Goal: Communication & Community: Answer question/provide support

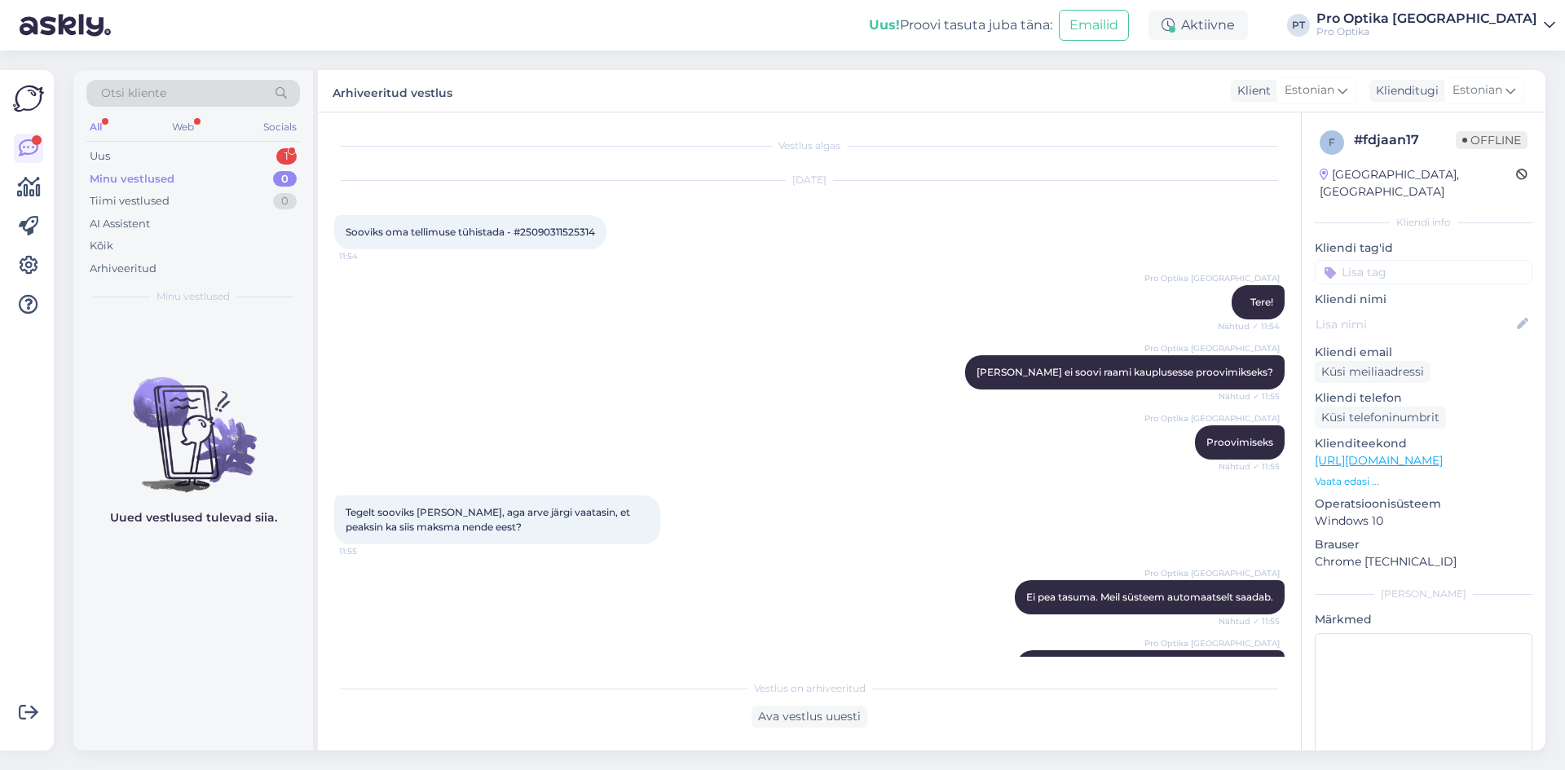
scroll to position [959, 0]
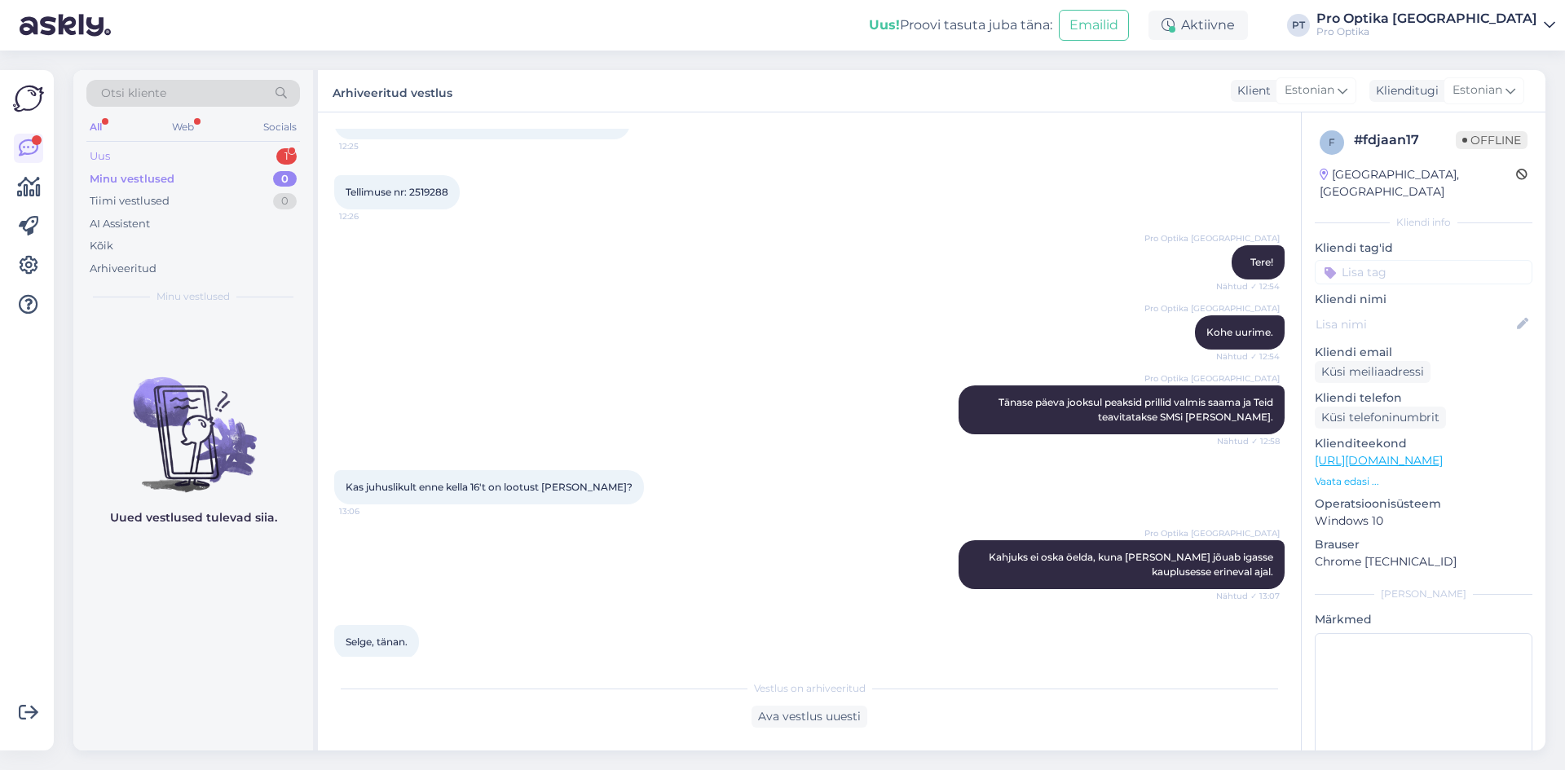
click at [278, 157] on div "1" at bounding box center [286, 156] width 20 height 16
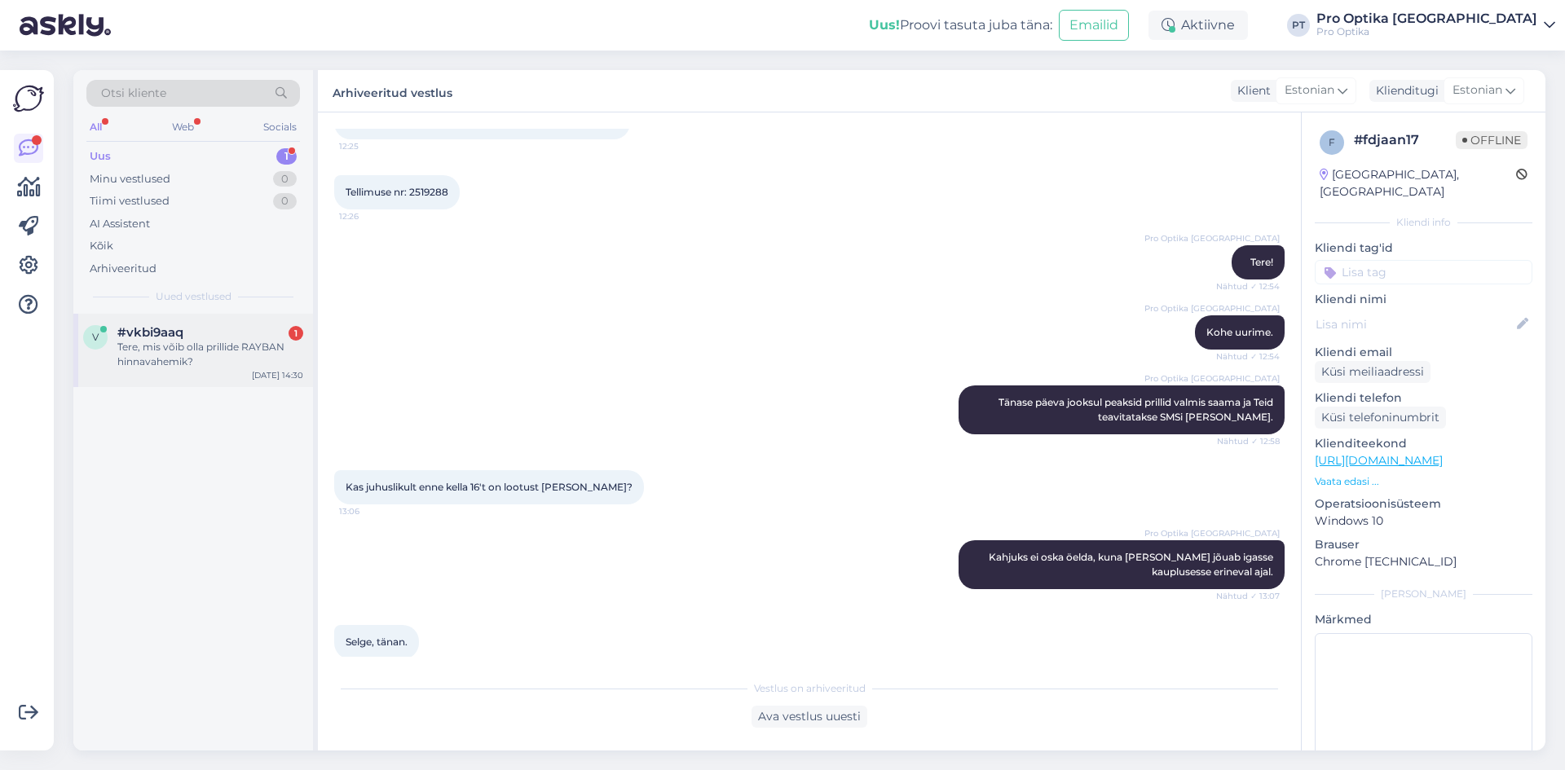
click at [205, 346] on div "Tere, mis võib olla prillide RAYBAN hinnavahemik?" at bounding box center [210, 354] width 186 height 29
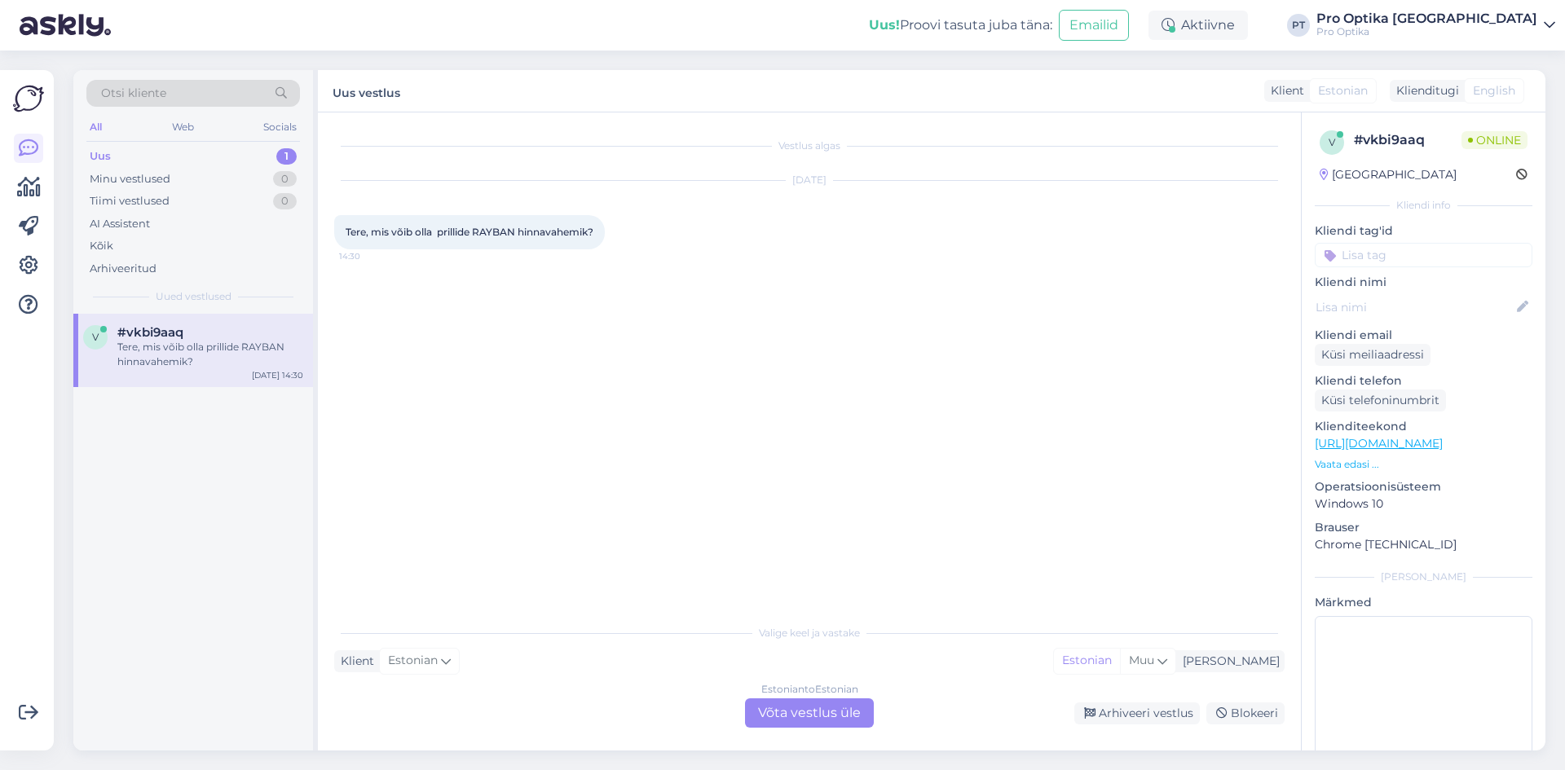
scroll to position [0, 0]
click at [818, 719] on div "Estonian to Estonian Võta vestlus üle" at bounding box center [809, 713] width 129 height 29
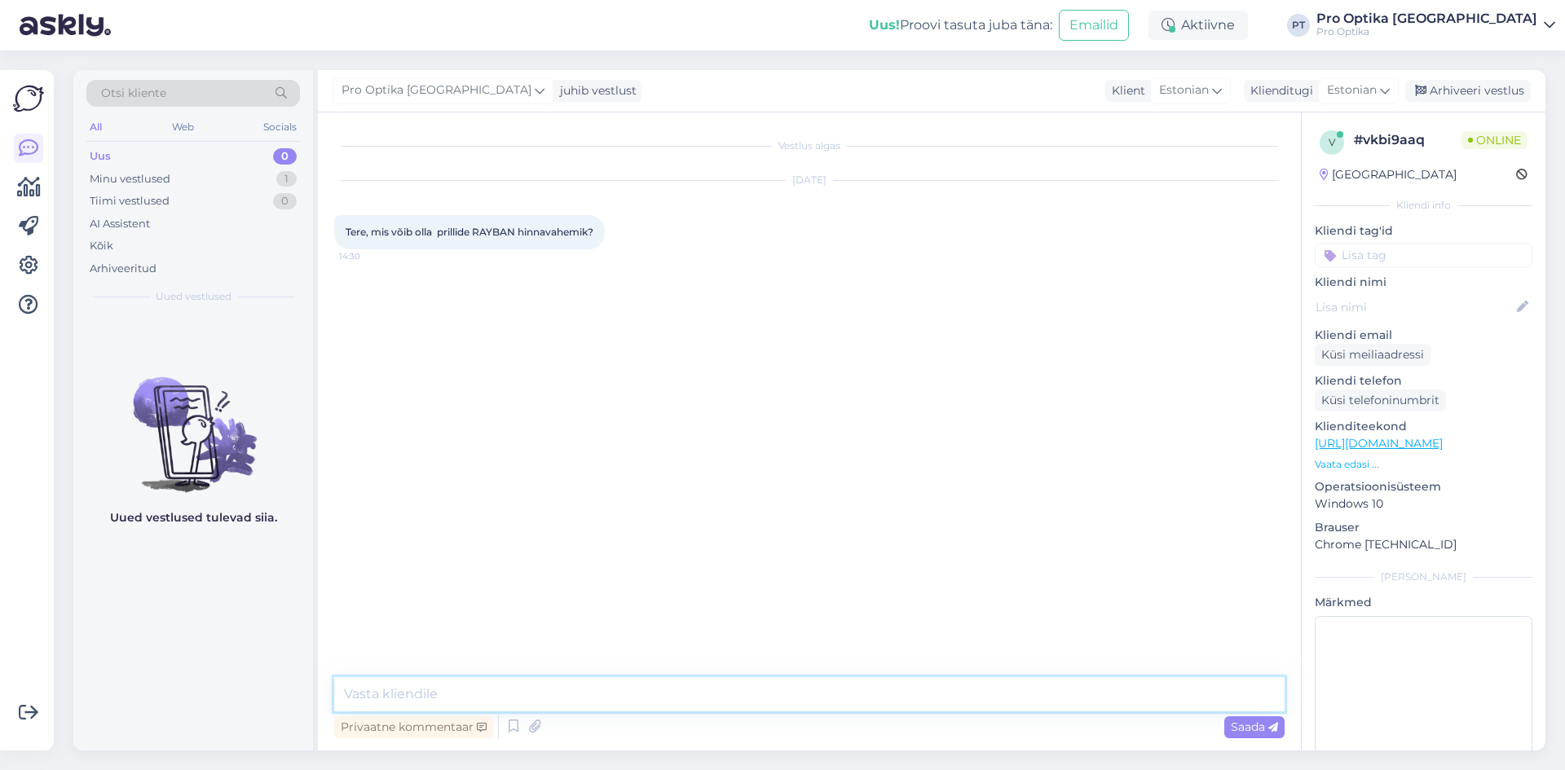
click at [435, 686] on textarea at bounding box center [809, 694] width 950 height 34
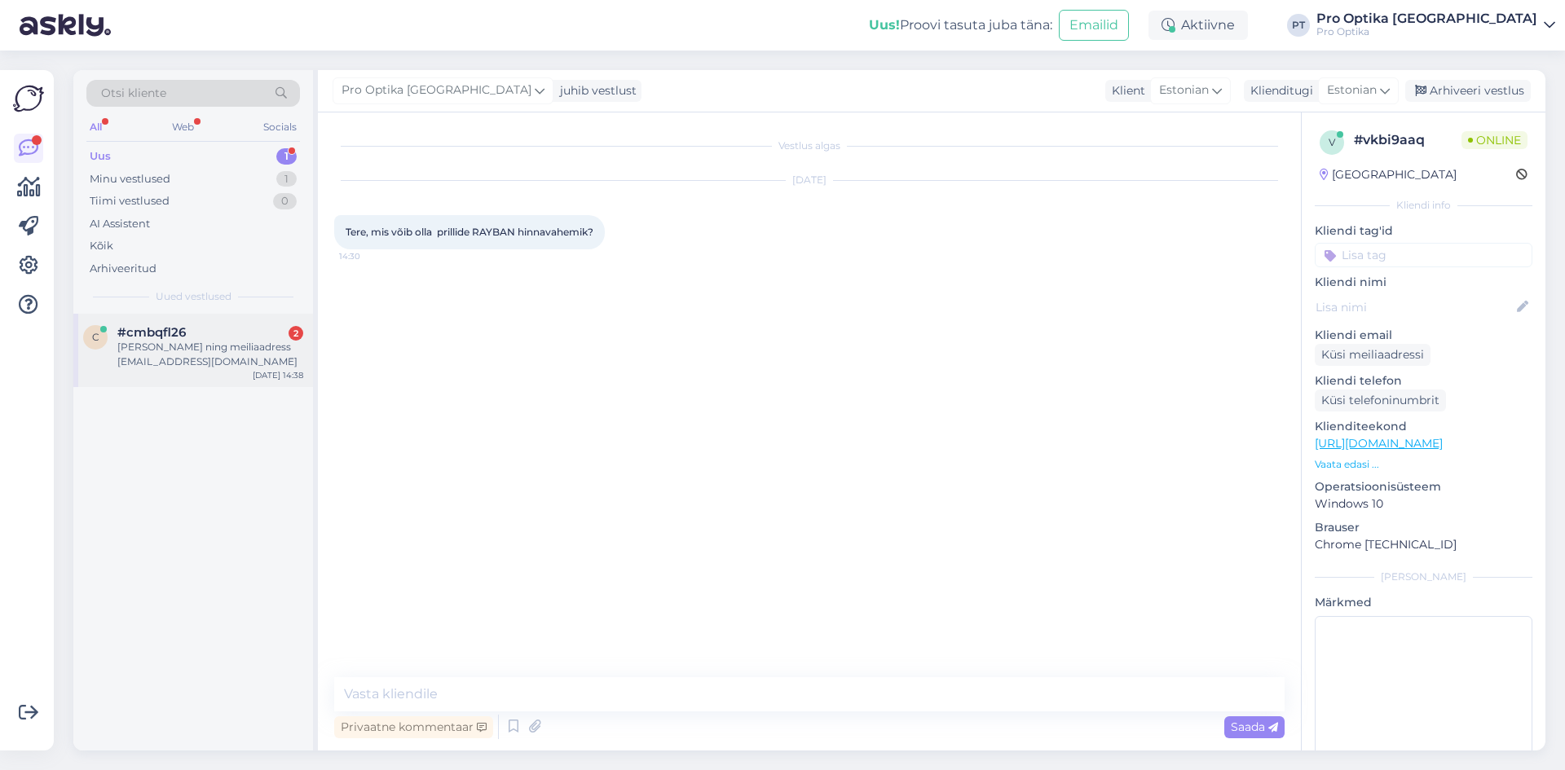
click at [229, 351] on div "[PERSON_NAME] ning meiliaadress [EMAIL_ADDRESS][DOMAIN_NAME]" at bounding box center [210, 354] width 186 height 29
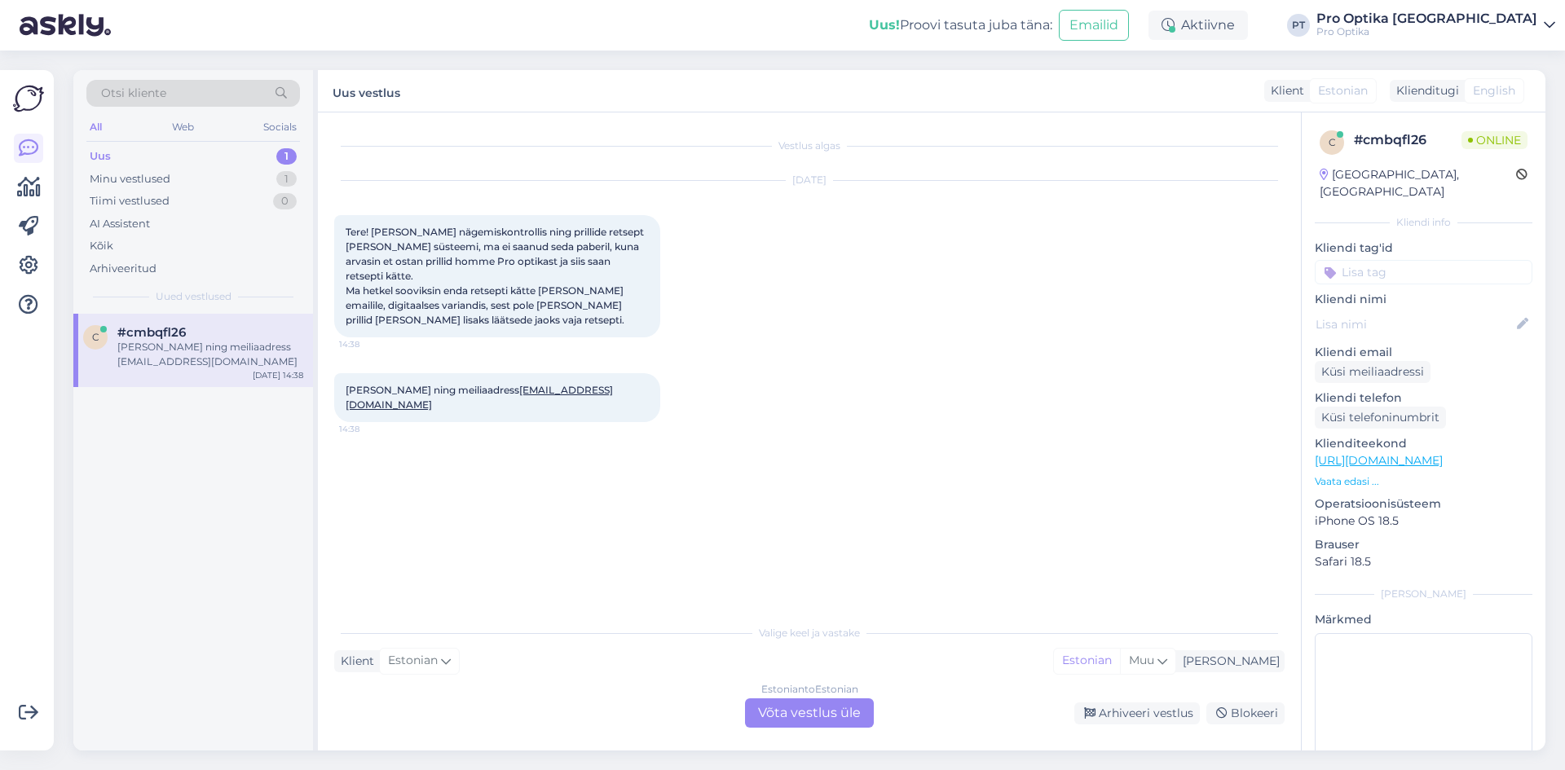
click at [812, 723] on div "Estonian to Estonian Võta vestlus üle" at bounding box center [809, 713] width 129 height 29
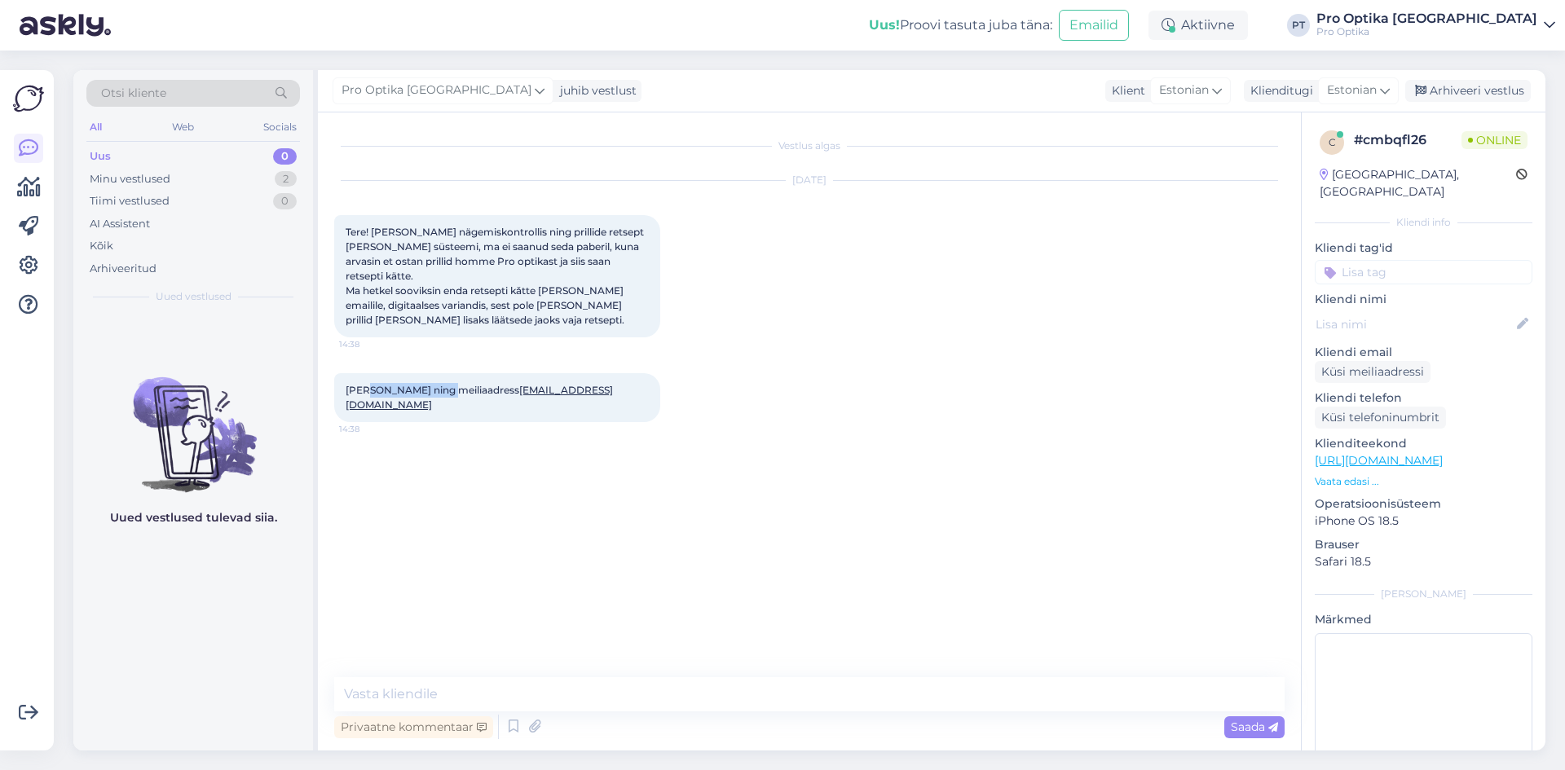
drag, startPoint x: 443, startPoint y: 368, endPoint x: 370, endPoint y: 375, distance: 72.8
click at [370, 375] on div "[PERSON_NAME] ning meiliaadress [EMAIL_ADDRESS][DOMAIN_NAME] 14:38" at bounding box center [497, 397] width 326 height 49
copy span "[PERSON_NAME]"
click at [452, 695] on textarea at bounding box center [809, 694] width 950 height 34
type textarea "Tere!"
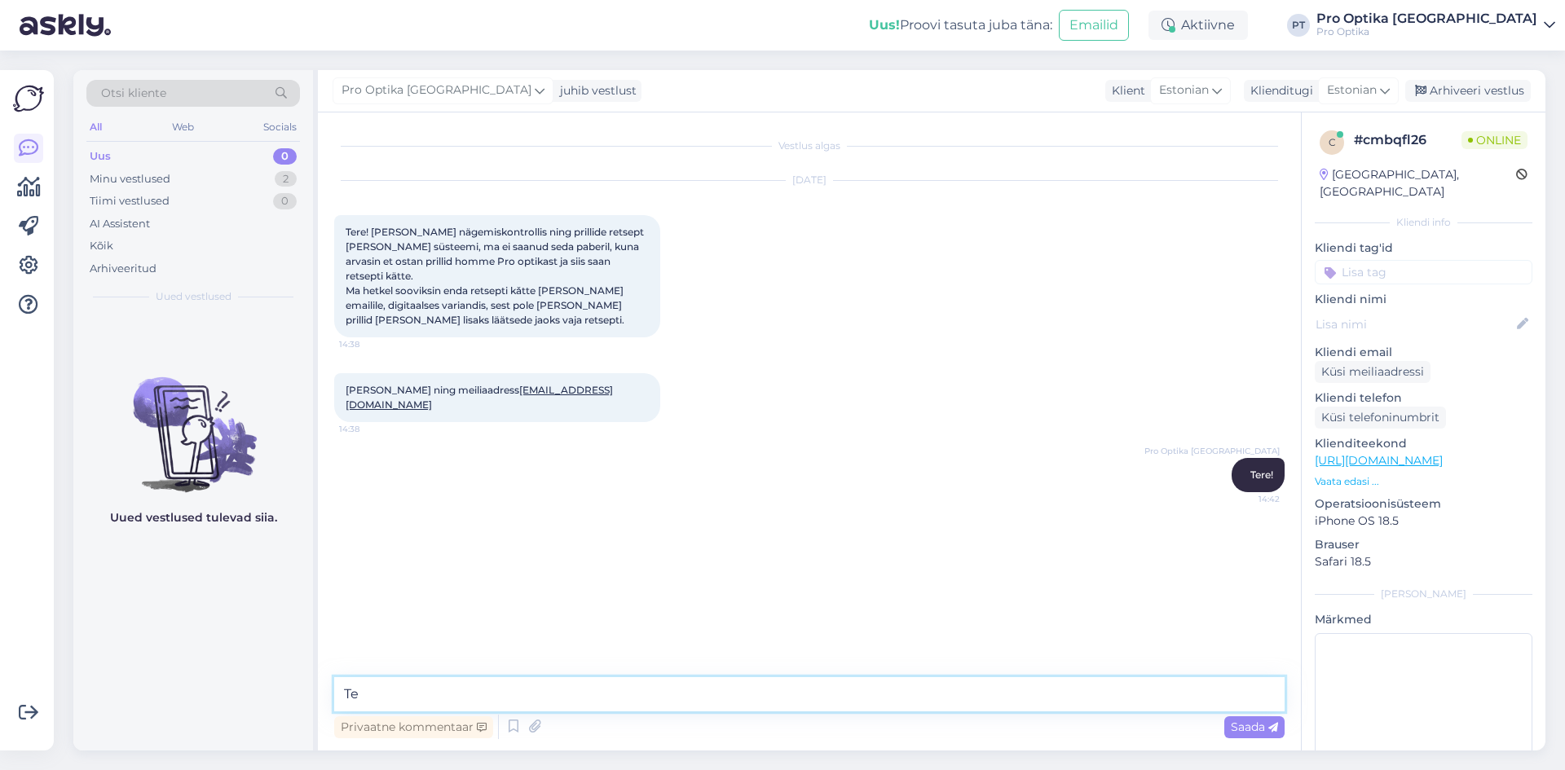
type textarea "T"
click at [504, 734] on icon at bounding box center [514, 727] width 20 height 24
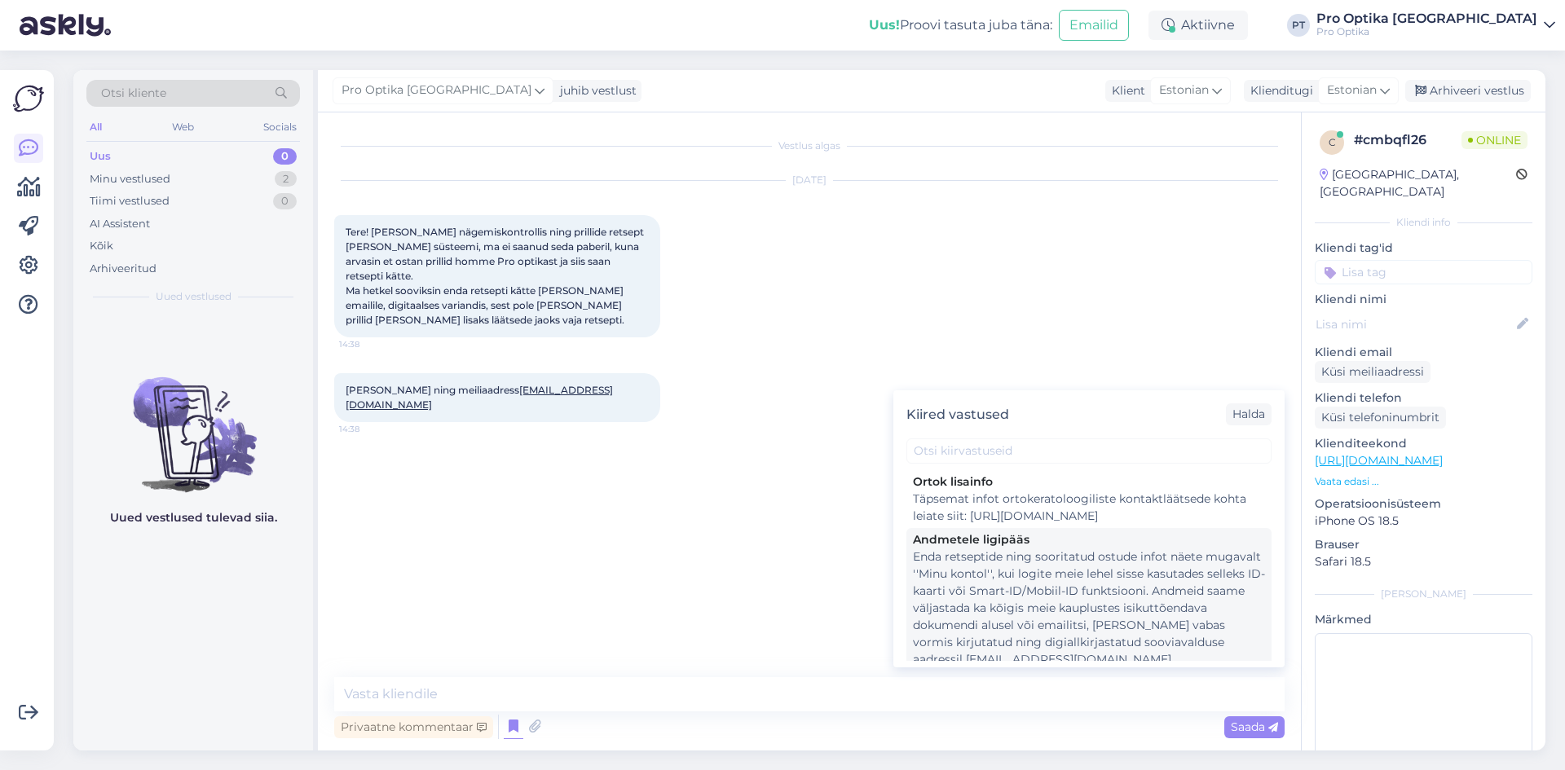
click at [1180, 626] on div "Enda retseptide ning sooritatud ostude infot näete mugavalt ''Minu kontol'', ku…" at bounding box center [1089, 609] width 352 height 120
type textarea "Enda retseptide ning sooritatud ostude infot näete mugavalt ''Minu kontol'', ku…"
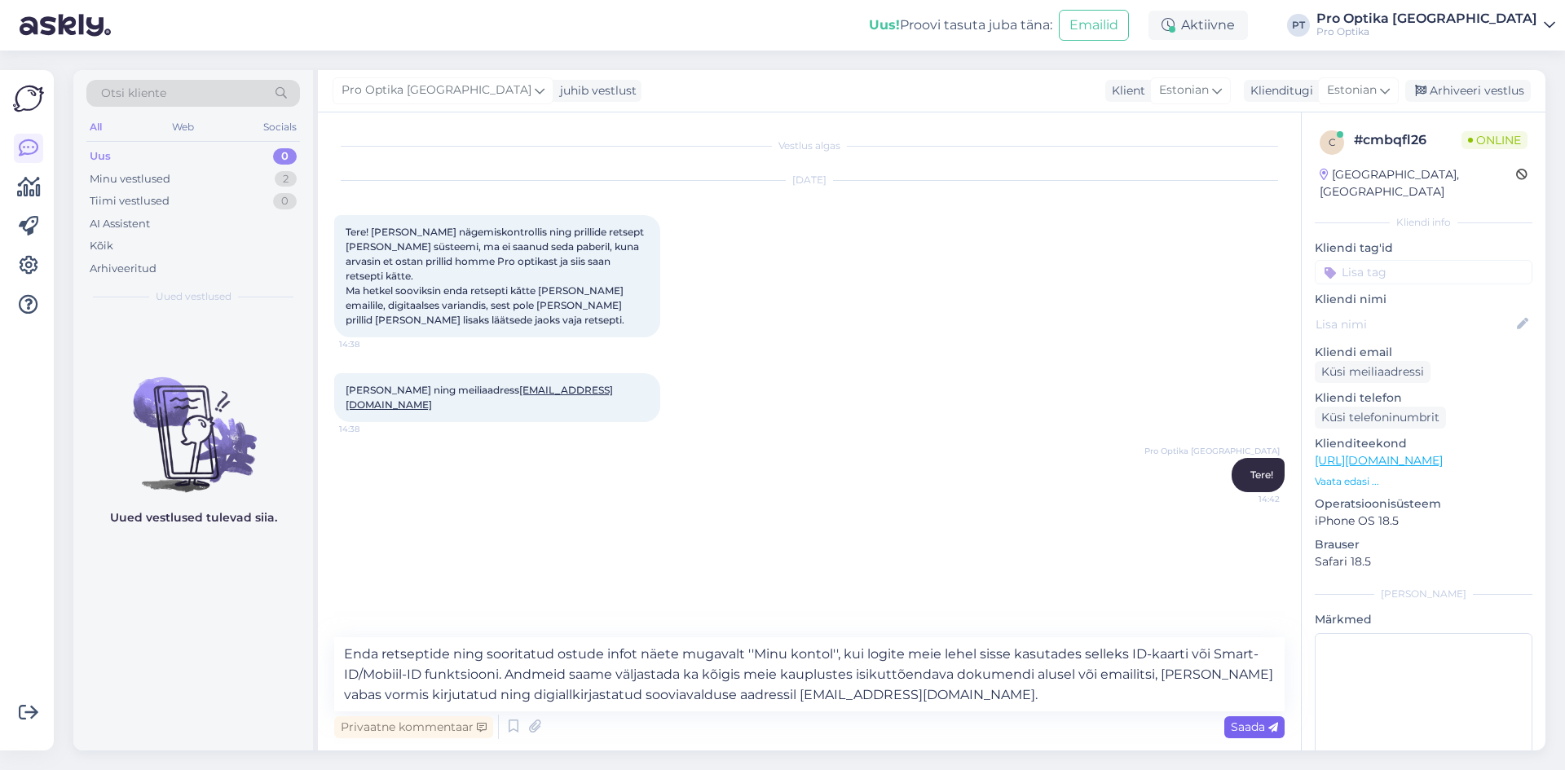
click at [1241, 721] on span "Saada" at bounding box center [1254, 727] width 47 height 15
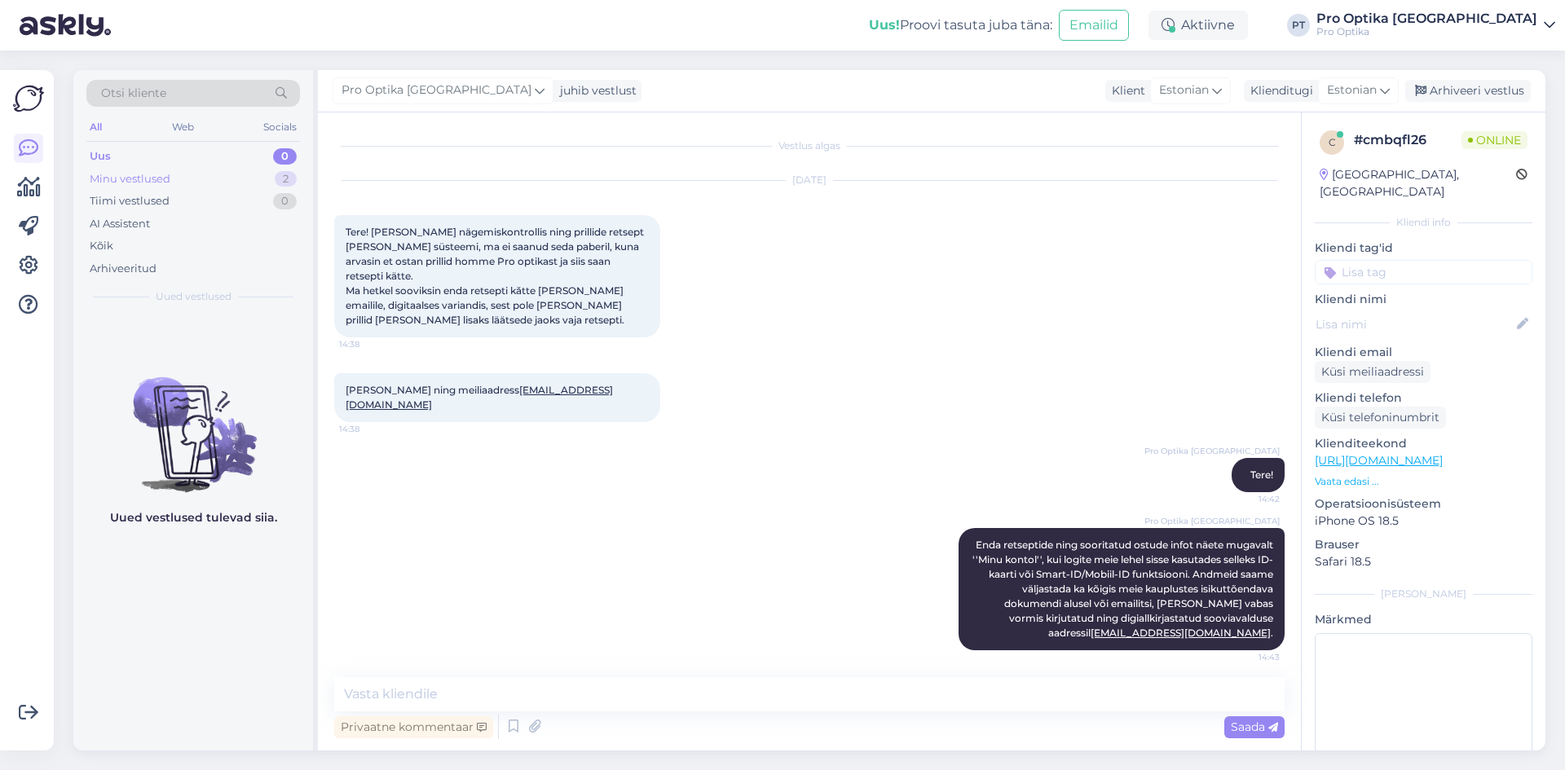
click at [195, 183] on div "Minu vestlused 2" at bounding box center [193, 179] width 214 height 23
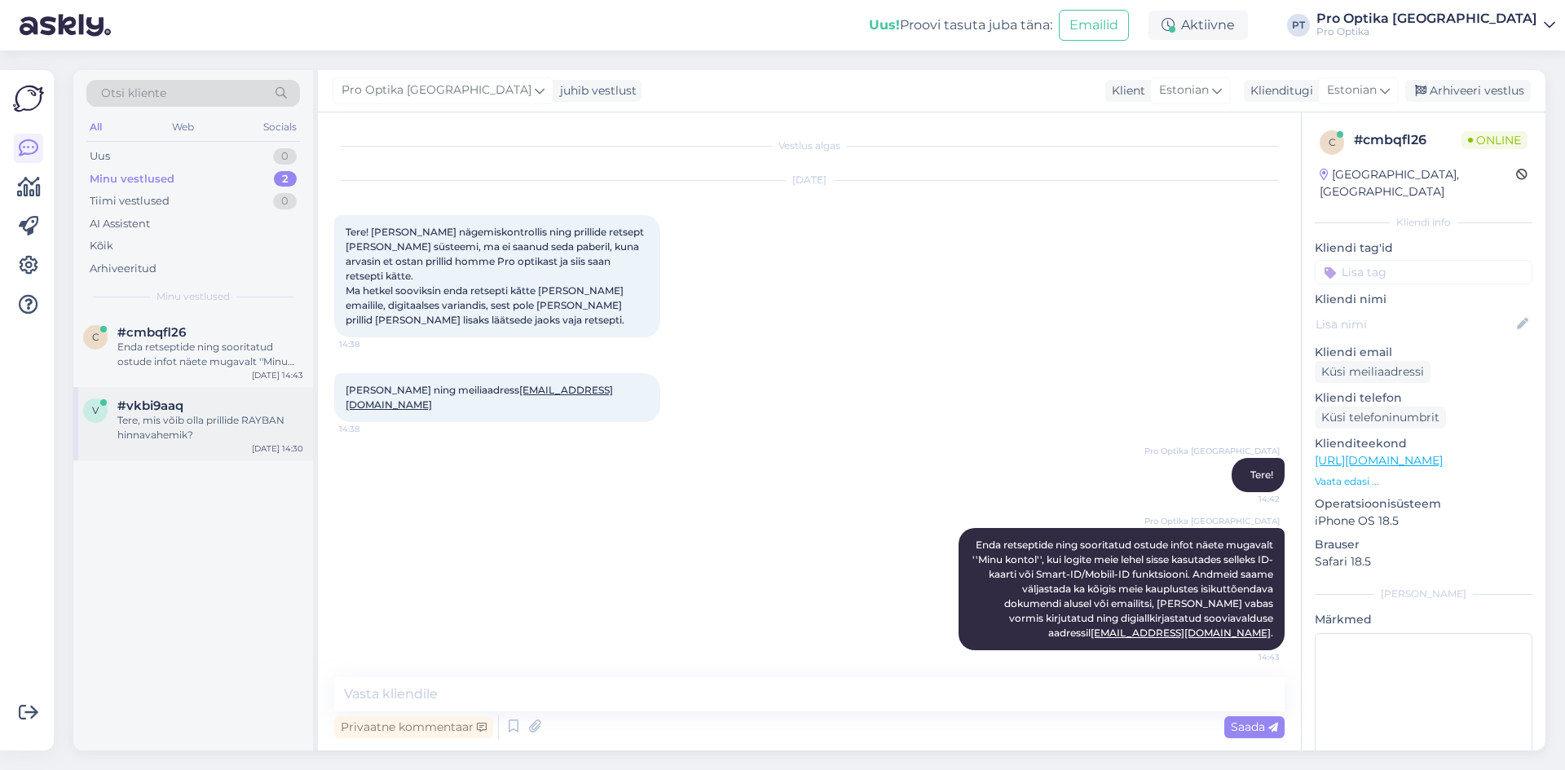
click at [183, 427] on div "Tere, mis võib olla prillide RAYBAN hinnavahemik?" at bounding box center [210, 427] width 186 height 29
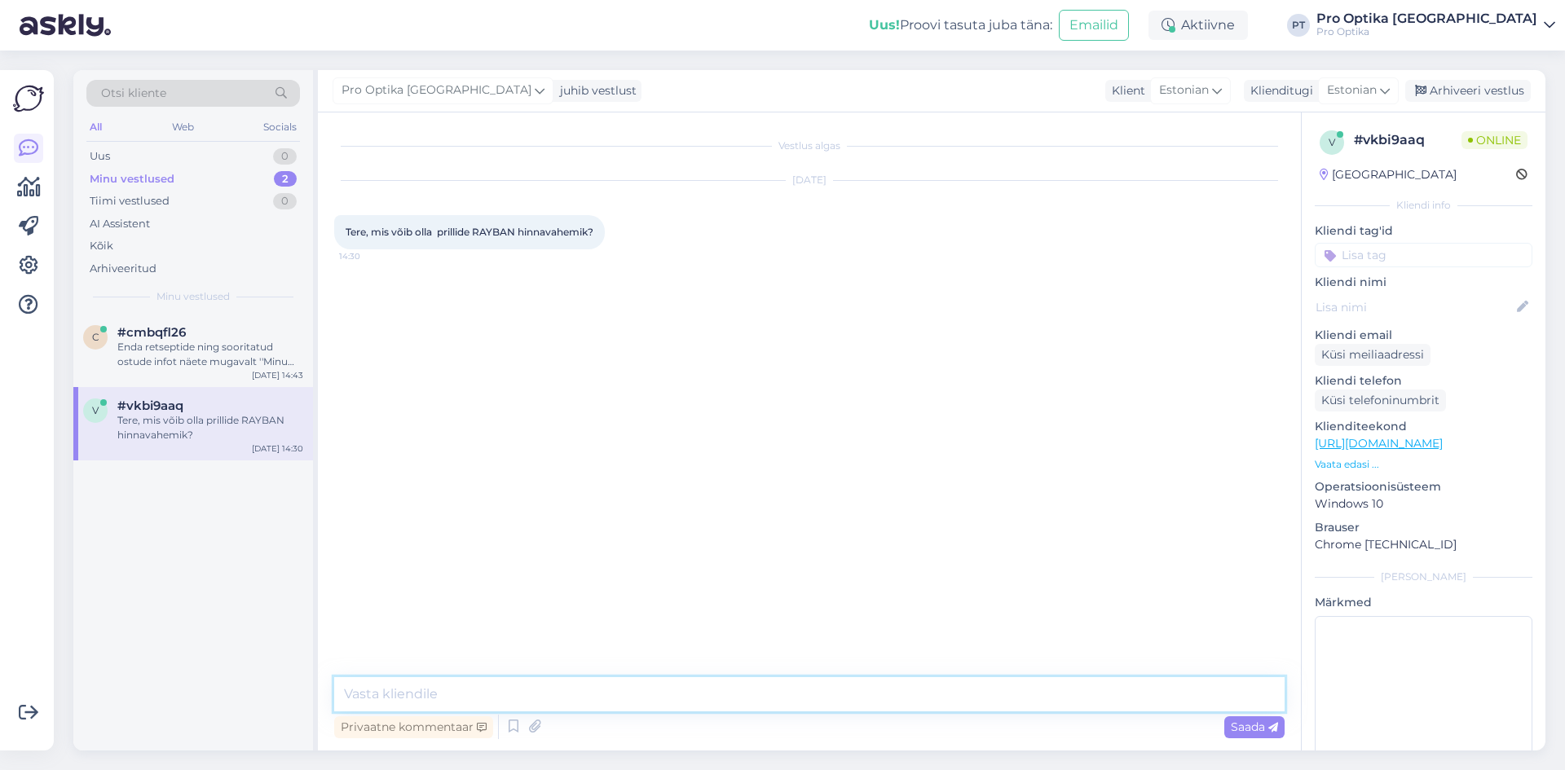
click at [604, 698] on textarea at bounding box center [809, 694] width 950 height 34
type textarea "Tere!"
type textarea "1"
type textarea "Umbes 139€ kuni 300€"
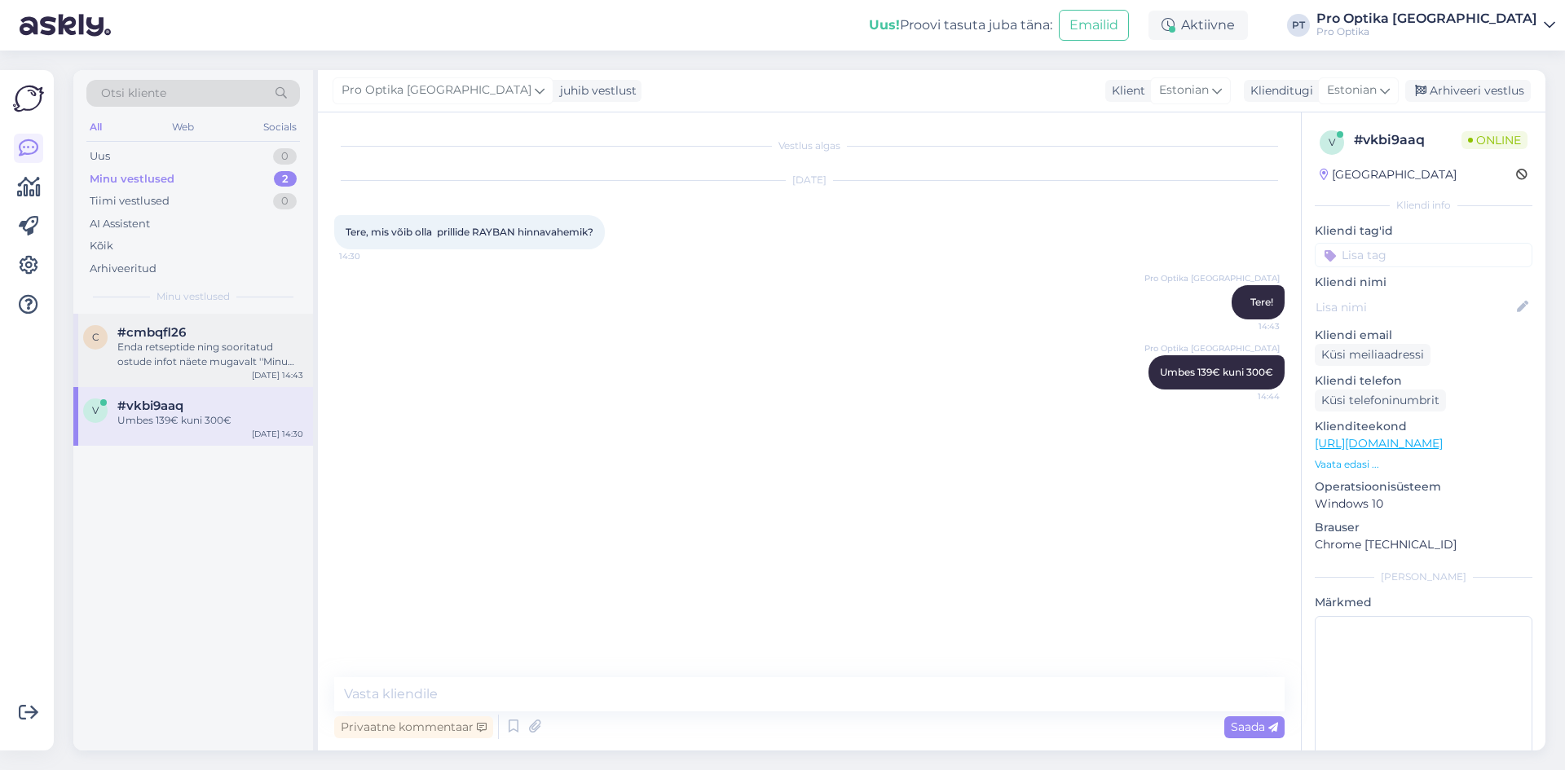
click at [170, 352] on div "Enda retseptide ning sooritatud ostude infot näete mugavalt ''Minu kontol'', ku…" at bounding box center [210, 354] width 186 height 29
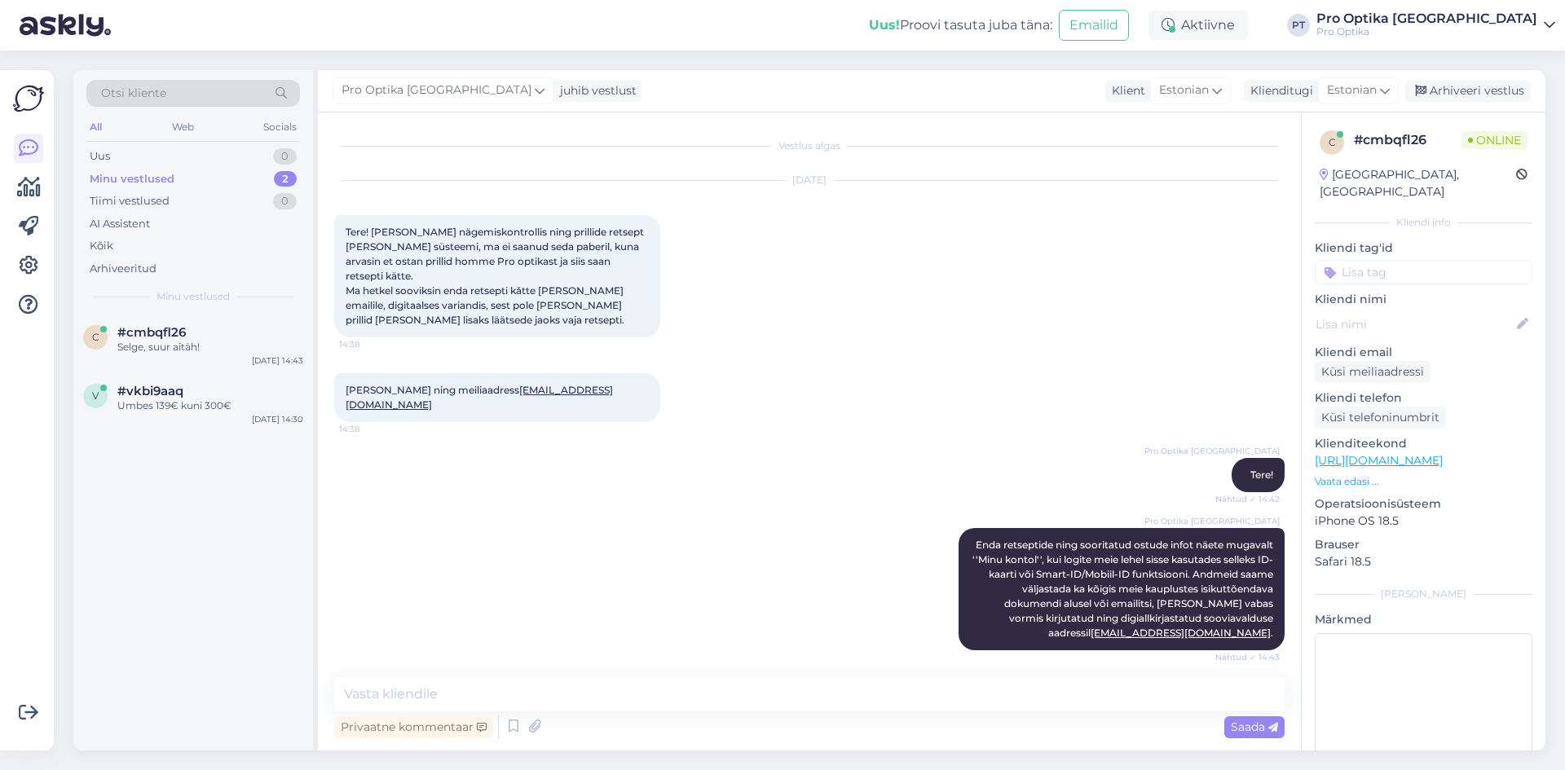
scroll to position [61, 0]
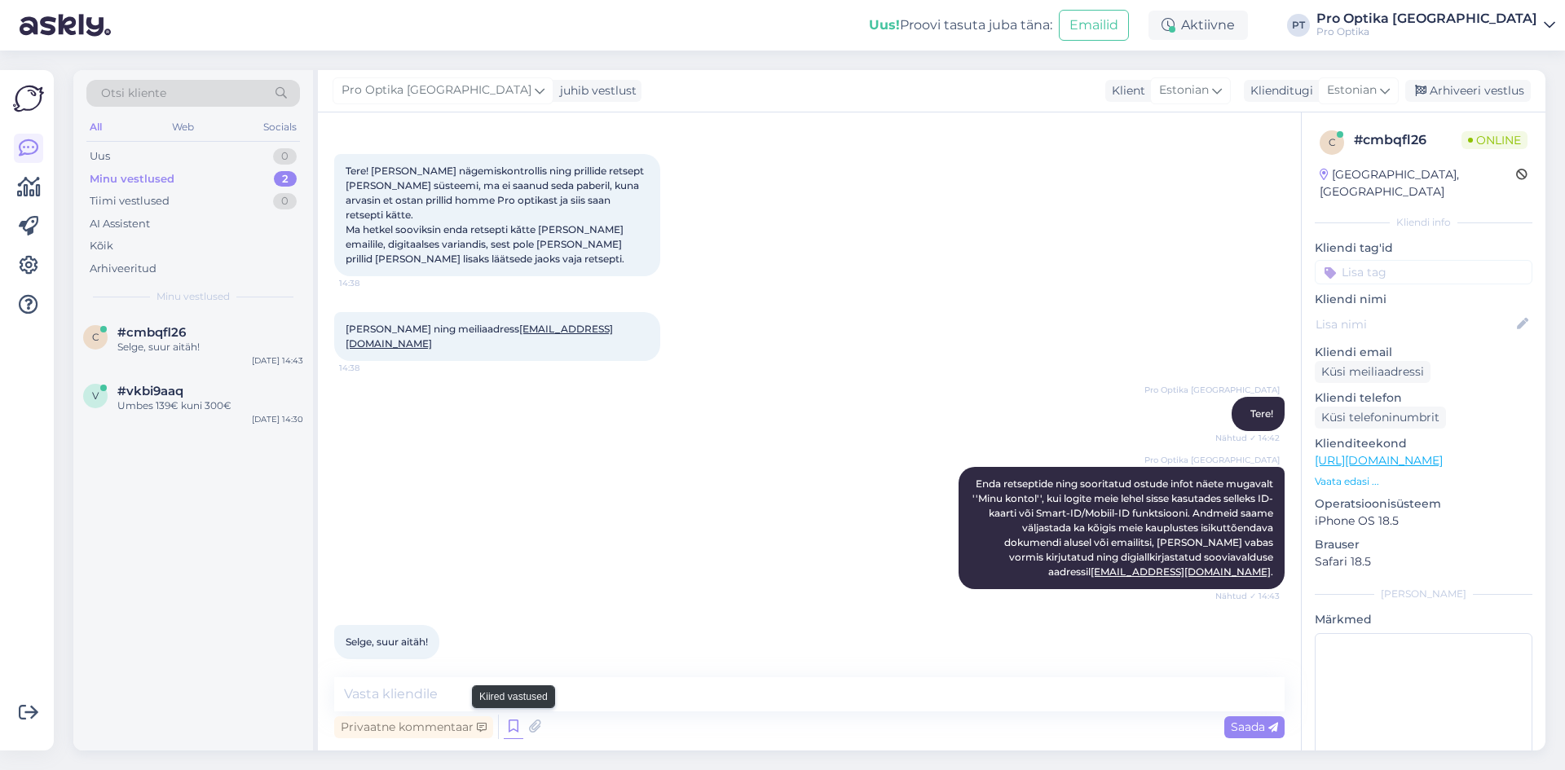
click at [511, 730] on icon at bounding box center [514, 727] width 20 height 24
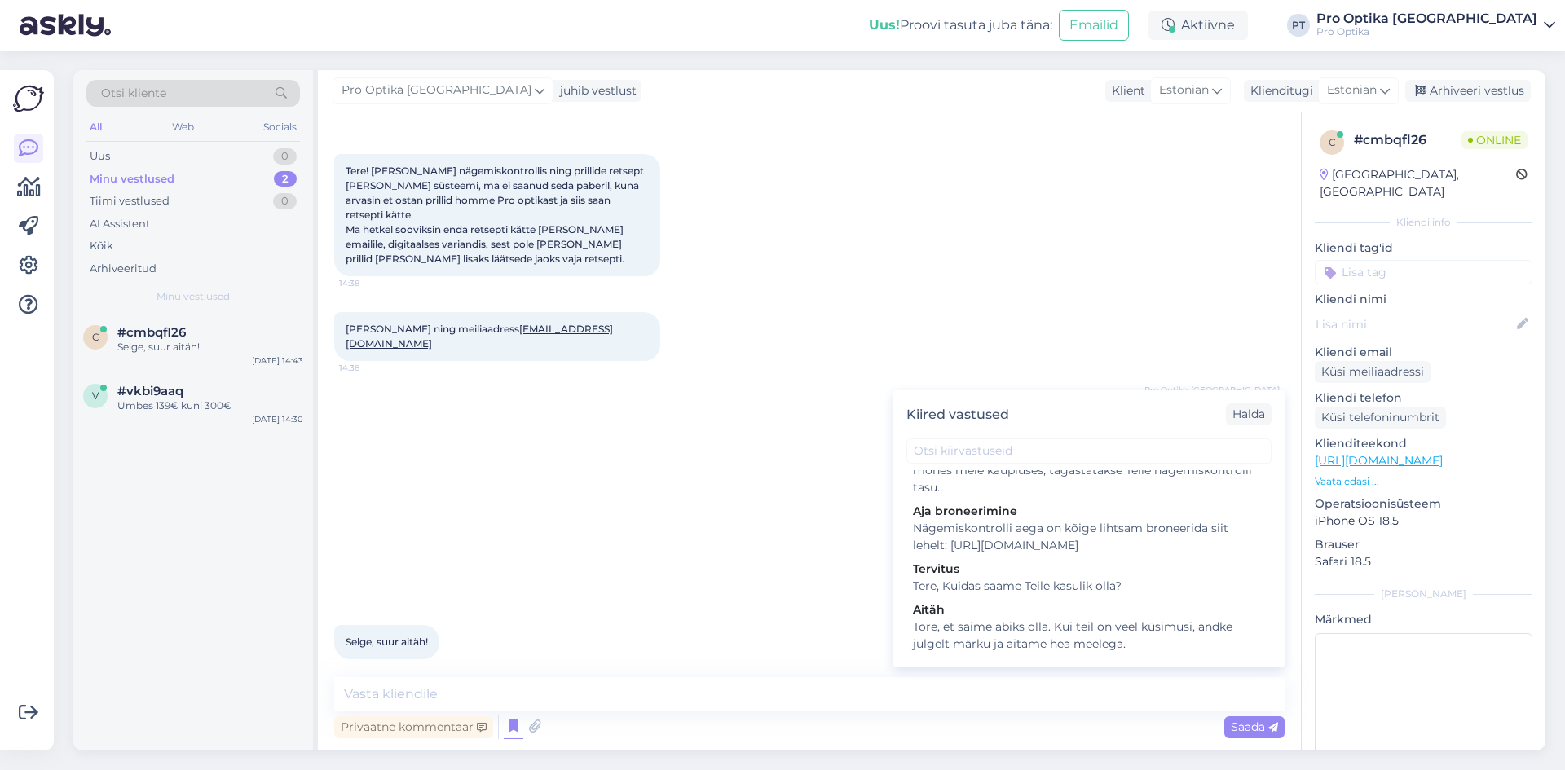
scroll to position [571, 0]
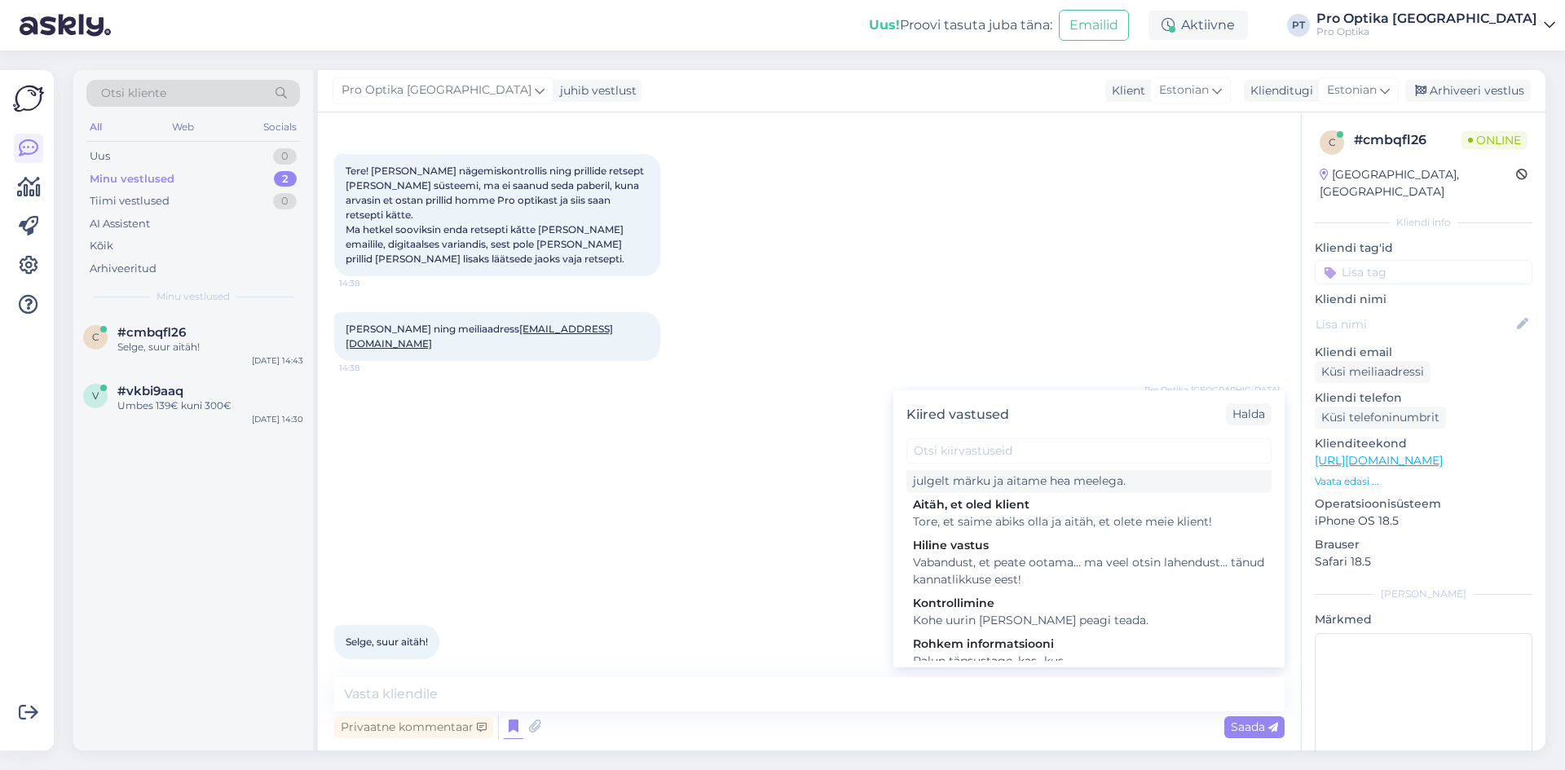
click at [1043, 490] on div "Tore, et saime abiks olla. Kui teil on veel küsimusi, andke julgelt märku ja ai…" at bounding box center [1089, 473] width 352 height 34
type textarea "Tore, et saime abiks olla. Kui teil on veel küsimusi, andke julgelt märku ja ai…"
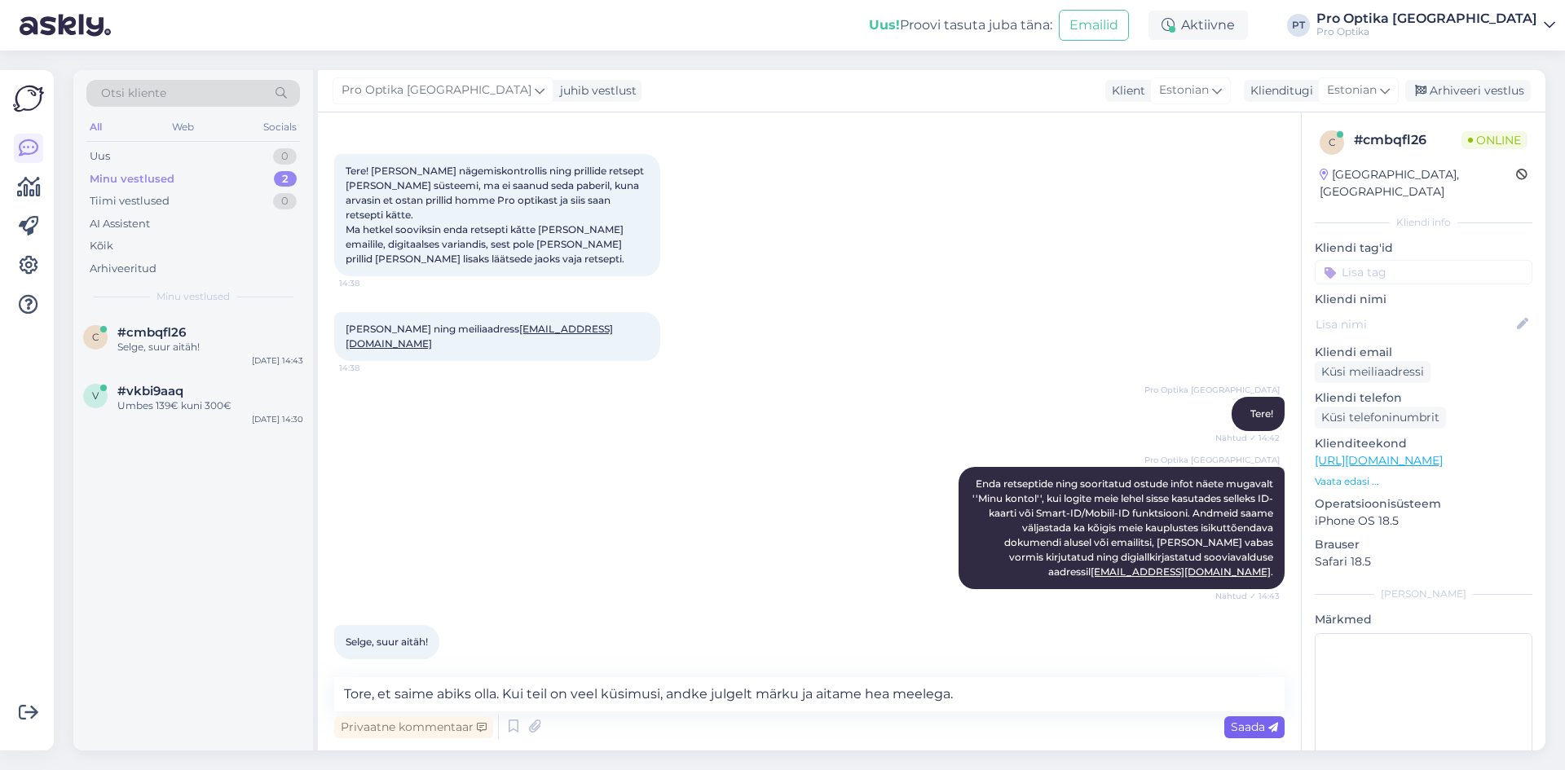
click at [1241, 734] on div "Saada" at bounding box center [1254, 728] width 60 height 22
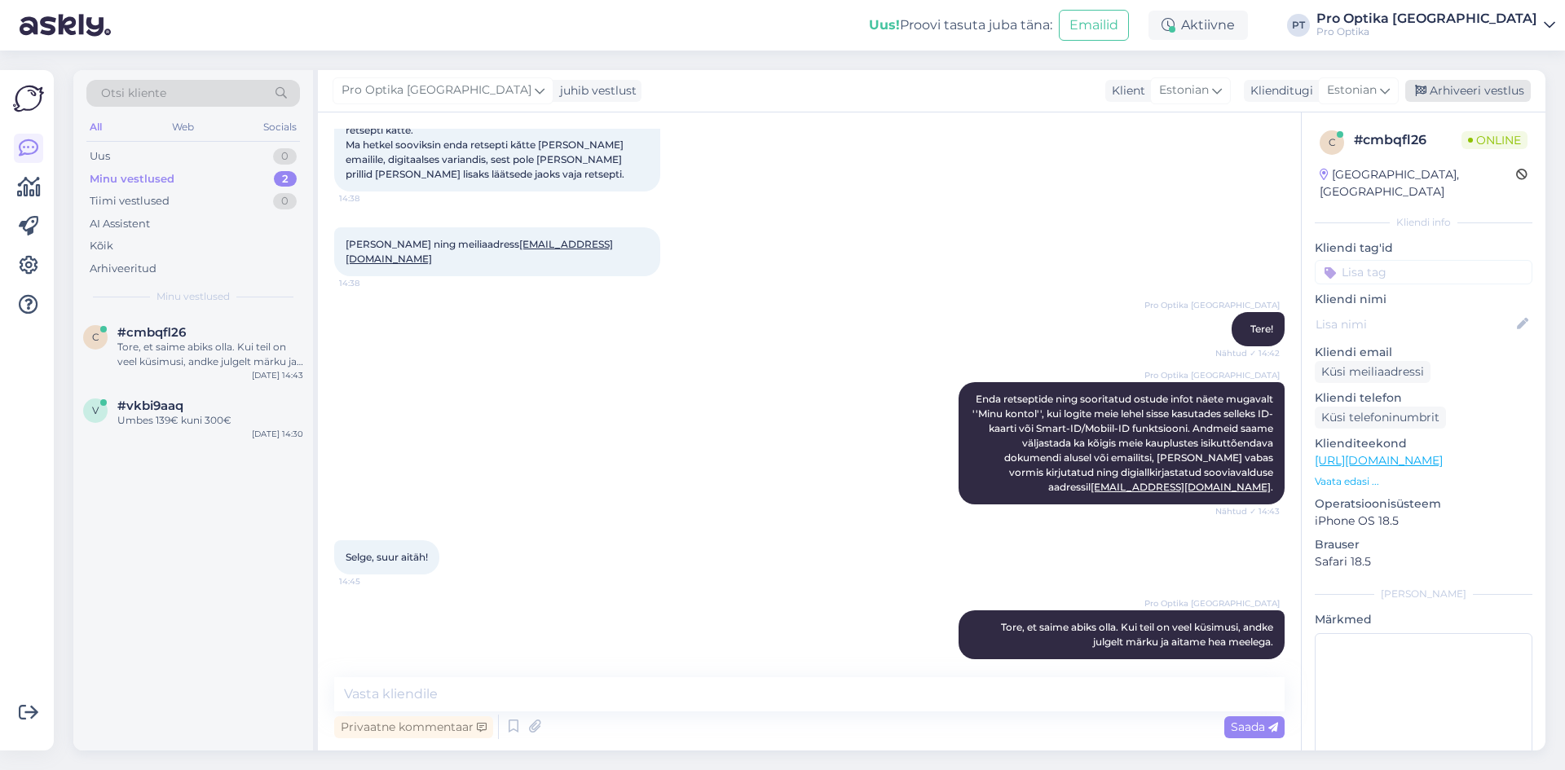
click at [1484, 101] on div "Arhiveeri vestlus" at bounding box center [1468, 91] width 126 height 22
